Goal: Feedback & Contribution: Leave review/rating

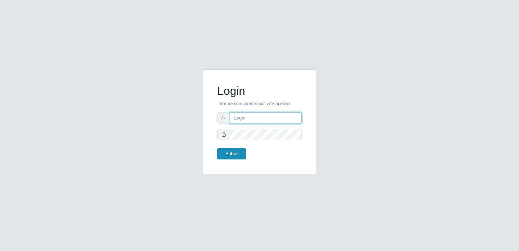
type input "[PERSON_NAME][EMAIL_ADDRESS][DOMAIN_NAME]"
click at [226, 152] on button "Entrar" at bounding box center [231, 153] width 29 height 11
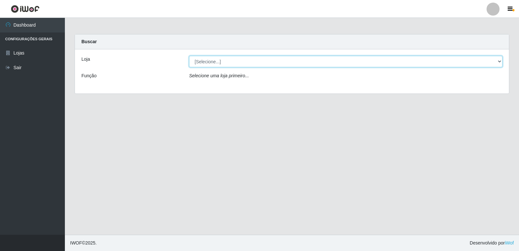
click at [209, 63] on select "[Selecione...] Hiper Queiroz - [GEOGRAPHIC_DATA] [GEOGRAPHIC_DATA] [GEOGRAPHIC_…" at bounding box center [345, 61] width 313 height 11
select select "516"
click at [189, 56] on select "[Selecione...] Hiper Queiroz - [GEOGRAPHIC_DATA] [GEOGRAPHIC_DATA] [GEOGRAPHIC_…" at bounding box center [345, 61] width 313 height 11
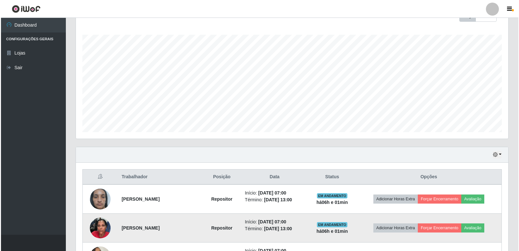
scroll to position [227, 0]
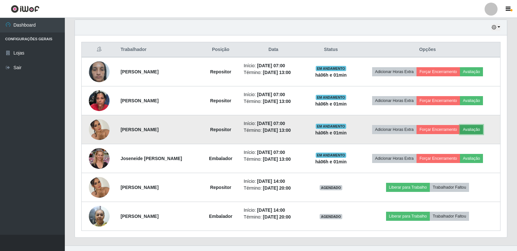
click at [473, 129] on button "Avaliação" at bounding box center [471, 129] width 23 height 9
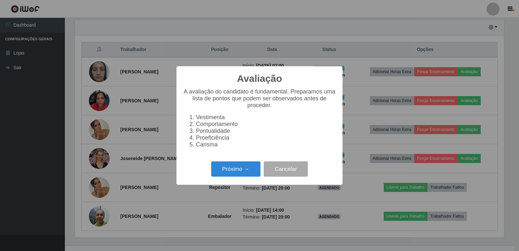
scroll to position [135, 429]
click at [248, 176] on button "Próximo →" at bounding box center [235, 168] width 49 height 15
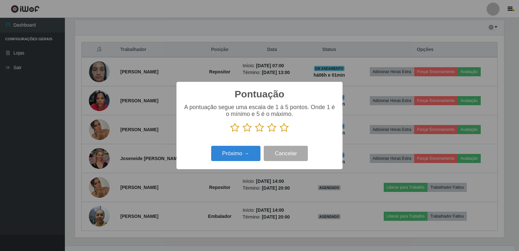
scroll to position [324178, 323884]
click at [283, 131] on icon at bounding box center [284, 128] width 9 height 10
click at [280, 132] on input "radio" at bounding box center [280, 132] width 0 height 0
click at [218, 157] on button "Próximo →" at bounding box center [235, 153] width 49 height 15
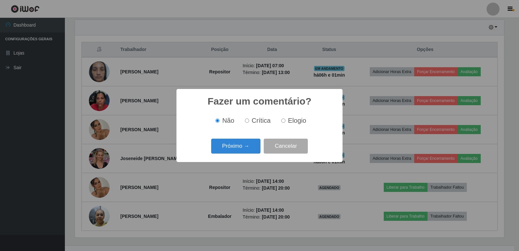
click at [280, 123] on label "Elogio" at bounding box center [293, 120] width 28 height 7
click at [281, 123] on input "Elogio" at bounding box center [283, 120] width 4 height 4
radio input "true"
click at [254, 146] on button "Próximo →" at bounding box center [235, 145] width 49 height 15
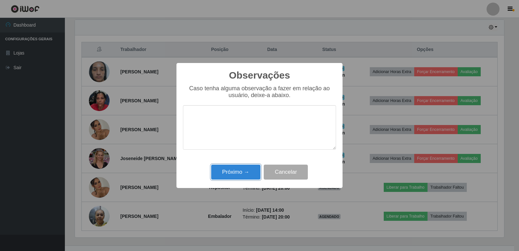
click at [237, 174] on button "Próximo →" at bounding box center [235, 171] width 49 height 15
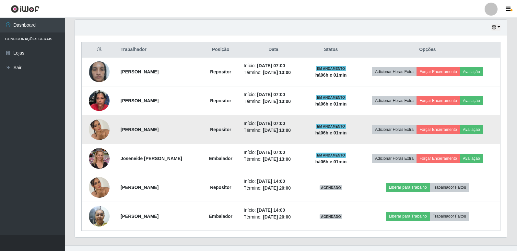
scroll to position [135, 432]
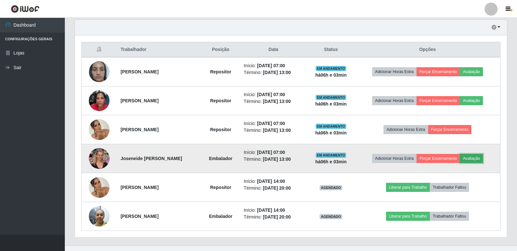
click at [482, 158] on button "Avaliação" at bounding box center [471, 158] width 23 height 9
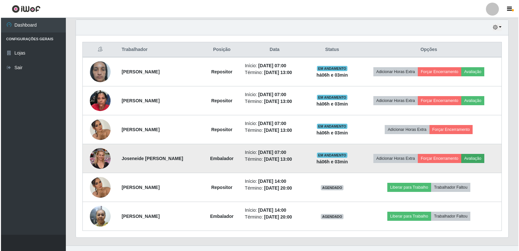
scroll to position [135, 429]
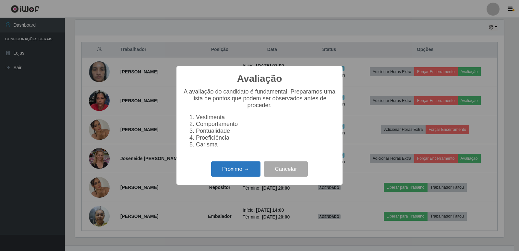
click at [252, 175] on button "Próximo →" at bounding box center [235, 168] width 49 height 15
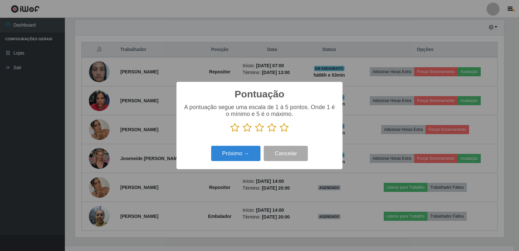
drag, startPoint x: 283, startPoint y: 131, endPoint x: 273, endPoint y: 133, distance: 10.7
click at [281, 132] on icon at bounding box center [284, 128] width 9 height 10
click at [280, 132] on input "radio" at bounding box center [280, 132] width 0 height 0
click at [222, 160] on button "Próximo →" at bounding box center [235, 153] width 49 height 15
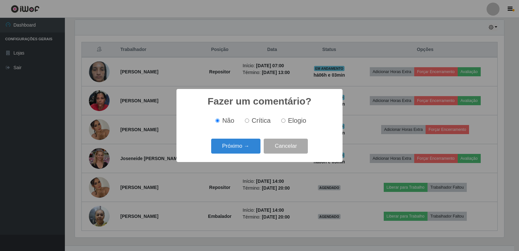
drag, startPoint x: 284, startPoint y: 124, endPoint x: 243, endPoint y: 137, distance: 43.4
click at [283, 124] on label "Elogio" at bounding box center [293, 120] width 28 height 7
click at [283, 123] on input "Elogio" at bounding box center [283, 120] width 4 height 4
radio input "true"
click at [236, 146] on button "Próximo →" at bounding box center [235, 145] width 49 height 15
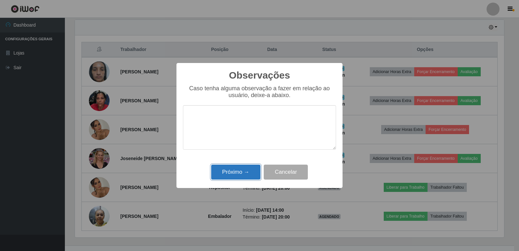
click at [241, 172] on button "Próximo →" at bounding box center [235, 171] width 49 height 15
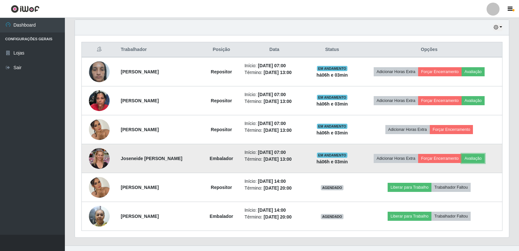
scroll to position [135, 432]
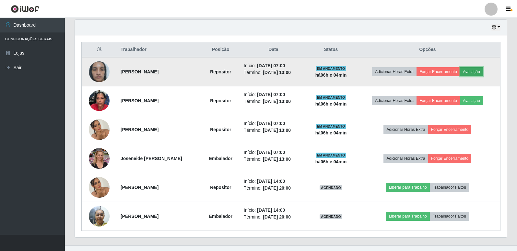
click at [483, 74] on button "Avaliação" at bounding box center [471, 71] width 23 height 9
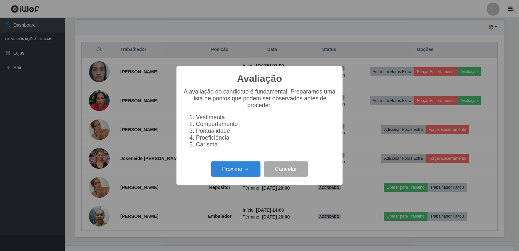
scroll to position [135, 429]
click at [244, 169] on button "Próximo →" at bounding box center [235, 168] width 49 height 15
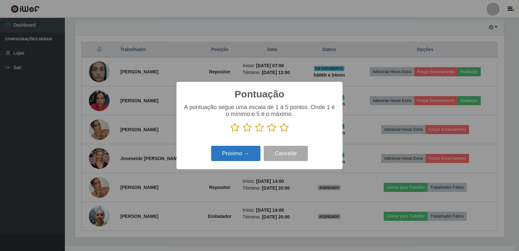
scroll to position [324178, 323884]
drag, startPoint x: 285, startPoint y: 129, endPoint x: 249, endPoint y: 145, distance: 39.4
click at [283, 129] on icon at bounding box center [284, 128] width 9 height 10
click at [280, 132] on input "radio" at bounding box center [280, 132] width 0 height 0
click at [245, 156] on button "Próximo →" at bounding box center [235, 153] width 49 height 15
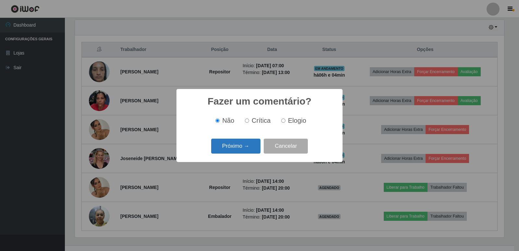
click at [247, 146] on button "Próximo →" at bounding box center [235, 145] width 49 height 15
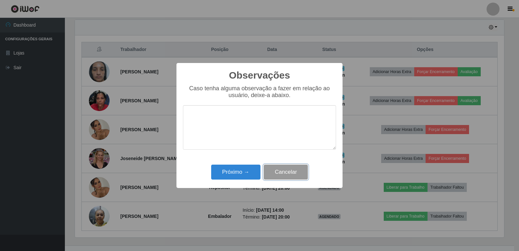
drag, startPoint x: 288, startPoint y: 174, endPoint x: 290, endPoint y: 176, distance: 3.5
click at [289, 175] on button "Cancelar" at bounding box center [286, 171] width 44 height 15
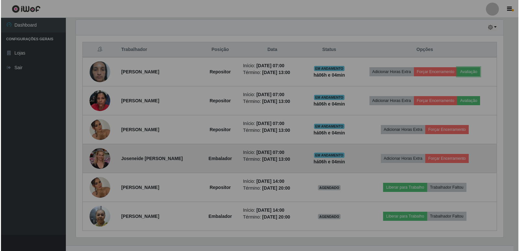
scroll to position [135, 432]
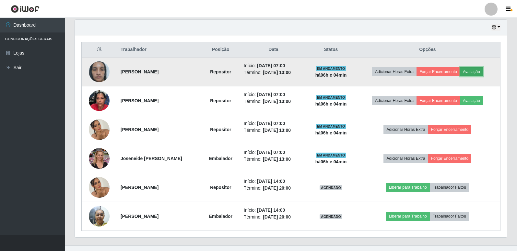
click at [476, 72] on button "Avaliação" at bounding box center [471, 71] width 23 height 9
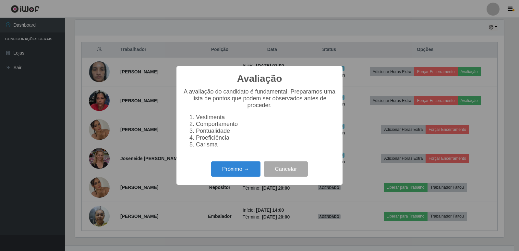
scroll to position [135, 429]
click at [236, 171] on button "Próximo →" at bounding box center [235, 168] width 49 height 15
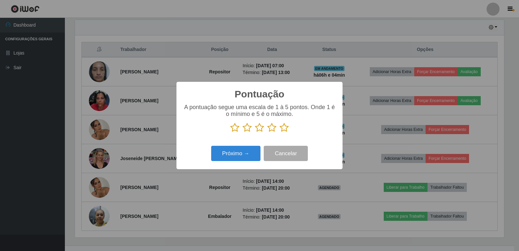
drag, startPoint x: 282, startPoint y: 129, endPoint x: 280, endPoint y: 131, distance: 3.4
click at [282, 130] on icon at bounding box center [284, 128] width 9 height 10
click at [280, 132] on input "radio" at bounding box center [280, 132] width 0 height 0
click at [244, 158] on button "Próximo →" at bounding box center [235, 153] width 49 height 15
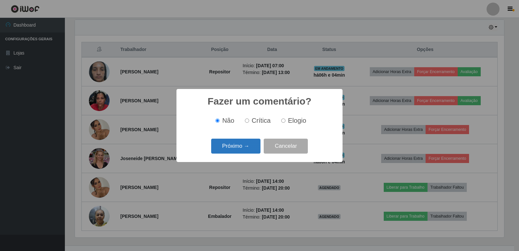
drag, startPoint x: 285, startPoint y: 122, endPoint x: 253, endPoint y: 141, distance: 37.2
click at [284, 122] on input "Elogio" at bounding box center [283, 120] width 4 height 4
radio input "true"
click at [249, 149] on button "Próximo →" at bounding box center [235, 145] width 49 height 15
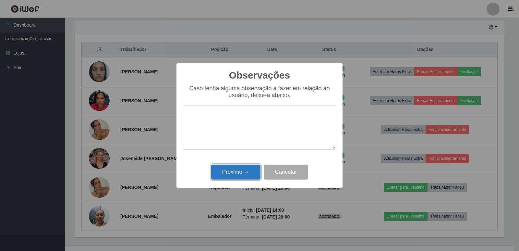
drag, startPoint x: 250, startPoint y: 172, endPoint x: 258, endPoint y: 174, distance: 7.7
click at [251, 172] on button "Próximo →" at bounding box center [235, 171] width 49 height 15
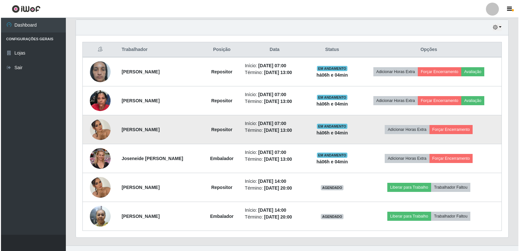
scroll to position [135, 432]
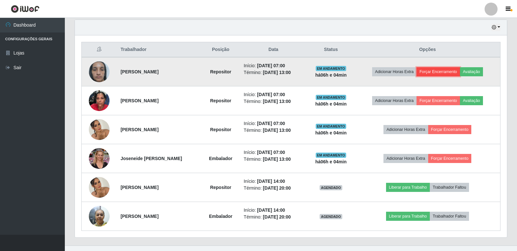
click at [452, 73] on button "Forçar Encerramento" at bounding box center [438, 71] width 43 height 9
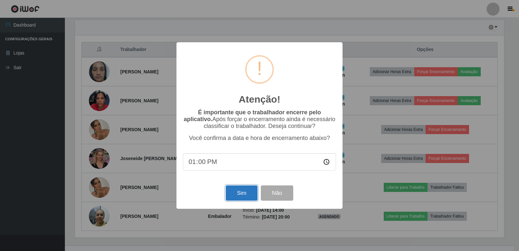
click at [238, 192] on button "Sim" at bounding box center [241, 192] width 31 height 15
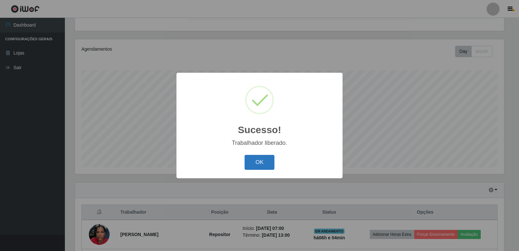
click at [253, 160] on button "OK" at bounding box center [260, 162] width 30 height 15
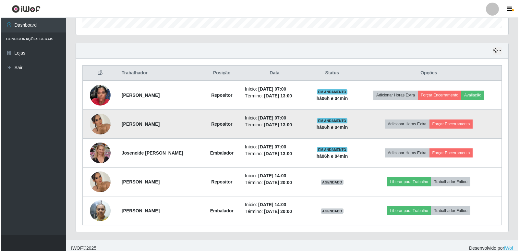
scroll to position [209, 0]
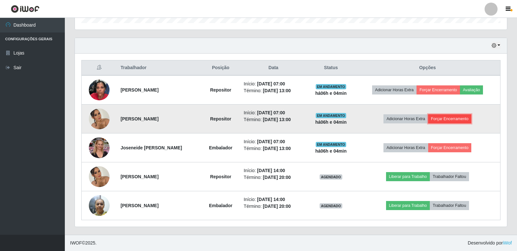
click at [457, 120] on button "Forçar Encerramento" at bounding box center [449, 118] width 43 height 9
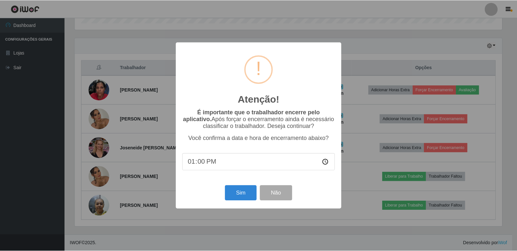
scroll to position [135, 429]
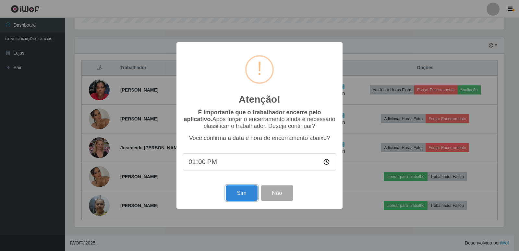
click at [234, 199] on button "Sim" at bounding box center [241, 192] width 31 height 15
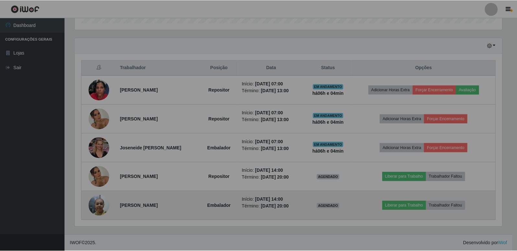
scroll to position [0, 0]
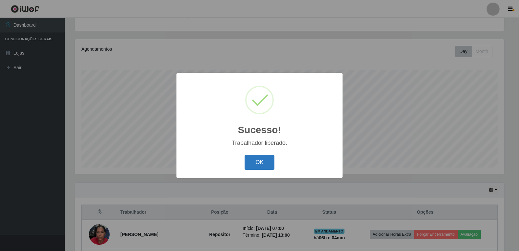
click at [261, 169] on button "OK" at bounding box center [260, 162] width 30 height 15
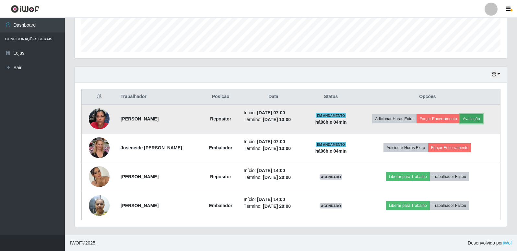
click at [478, 117] on button "Avaliação" at bounding box center [471, 118] width 23 height 9
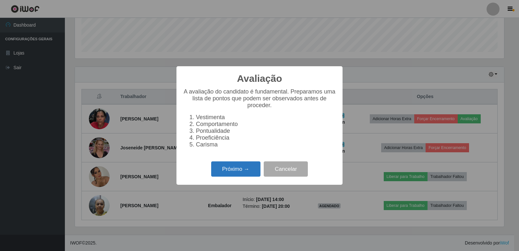
click at [245, 170] on button "Próximo →" at bounding box center [235, 168] width 49 height 15
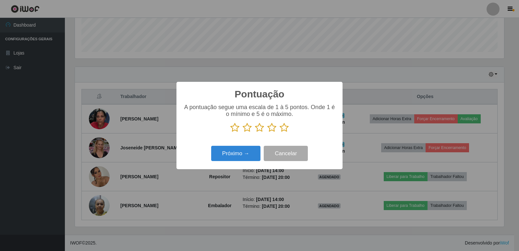
click at [286, 129] on icon at bounding box center [284, 128] width 9 height 10
click at [280, 132] on input "radio" at bounding box center [280, 132] width 0 height 0
click at [215, 153] on button "Próximo →" at bounding box center [235, 153] width 49 height 15
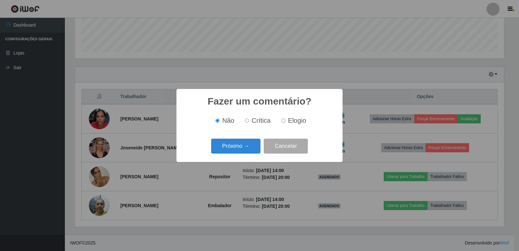
click at [282, 122] on input "Elogio" at bounding box center [283, 120] width 4 height 4
radio input "true"
click at [244, 143] on button "Próximo →" at bounding box center [235, 145] width 49 height 15
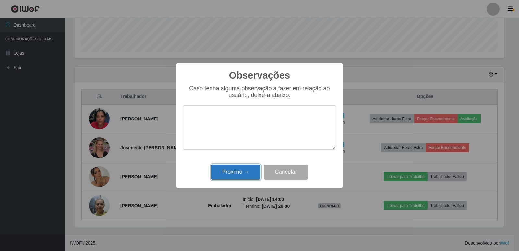
click at [244, 170] on button "Próximo →" at bounding box center [235, 171] width 49 height 15
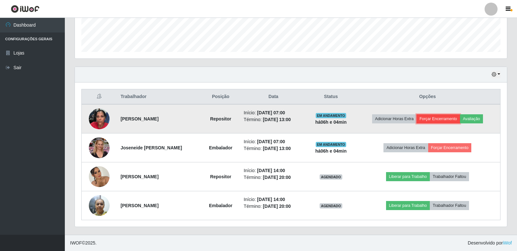
click at [429, 121] on button "Forçar Encerramento" at bounding box center [438, 118] width 43 height 9
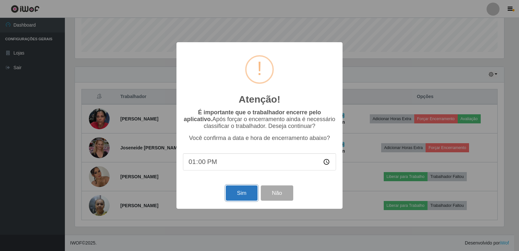
click at [252, 195] on button "Sim" at bounding box center [241, 192] width 31 height 15
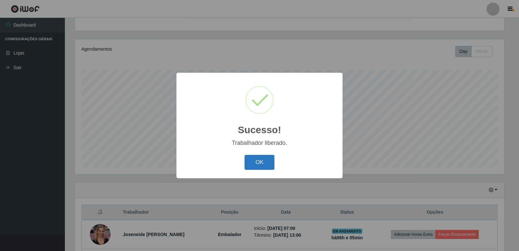
click at [258, 164] on button "OK" at bounding box center [260, 162] width 30 height 15
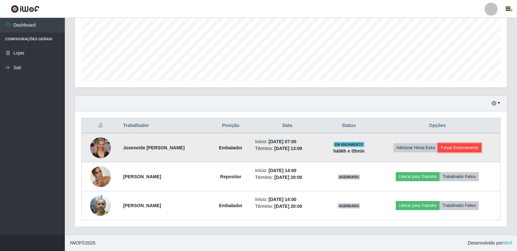
click at [456, 151] on button "Forçar Encerramento" at bounding box center [459, 147] width 43 height 9
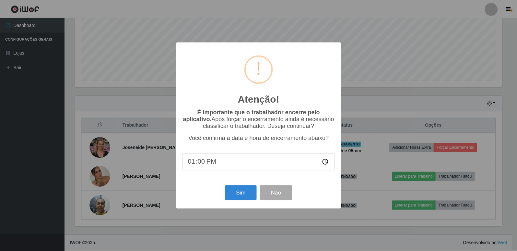
scroll to position [135, 429]
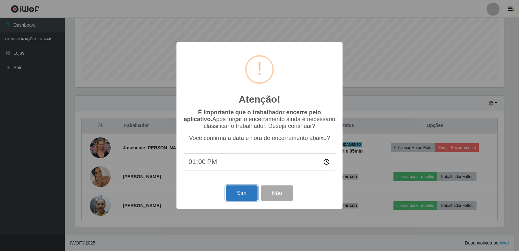
click at [238, 194] on button "Sim" at bounding box center [241, 192] width 31 height 15
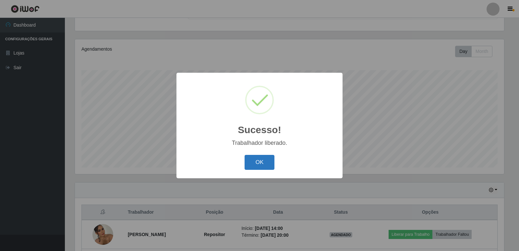
click at [249, 159] on button "OK" at bounding box center [260, 162] width 30 height 15
